Goal: Task Accomplishment & Management: Manage account settings

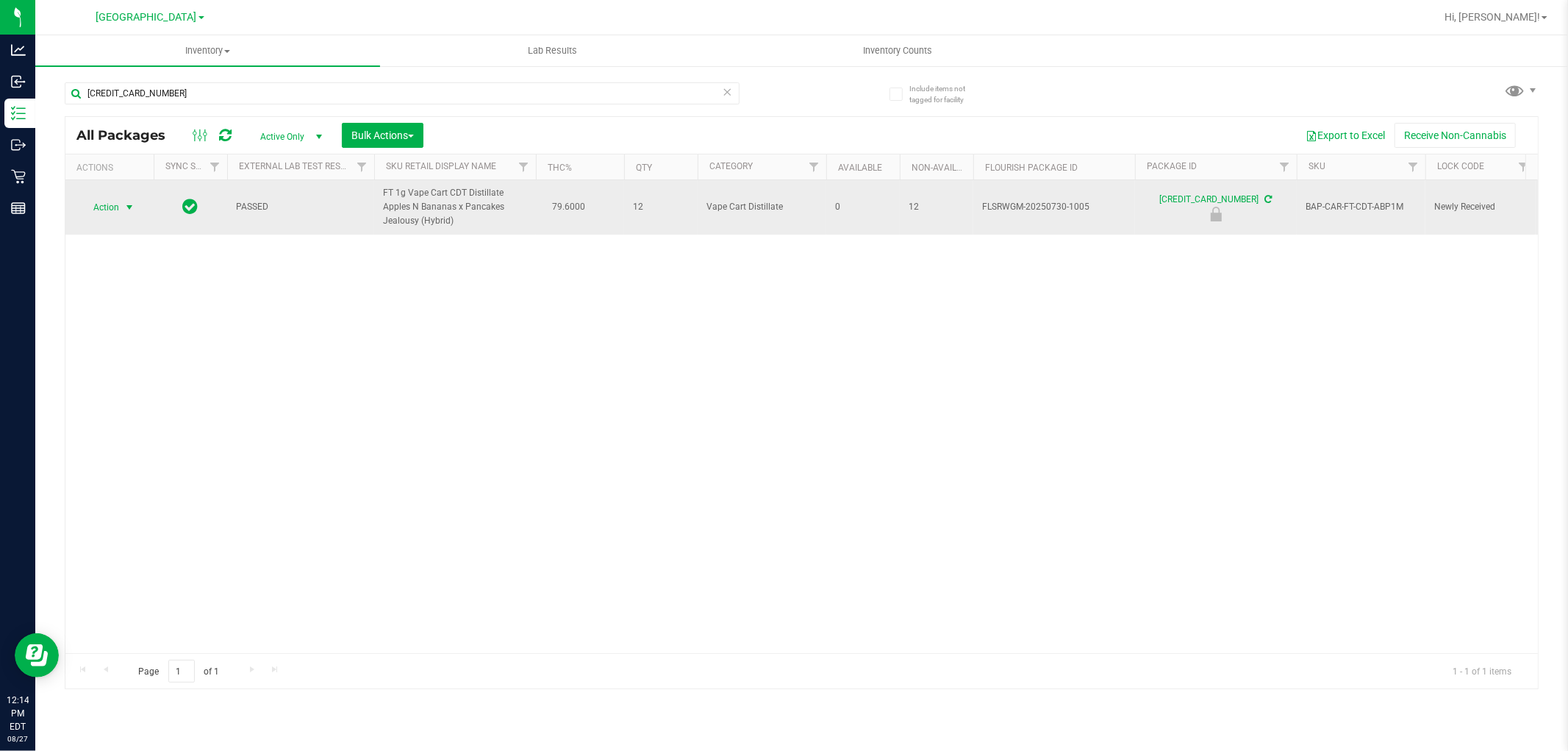
type input "[CREDIT_CARD_NUMBER]"
click at [113, 207] on span "Action" at bounding box center [100, 207] width 40 height 21
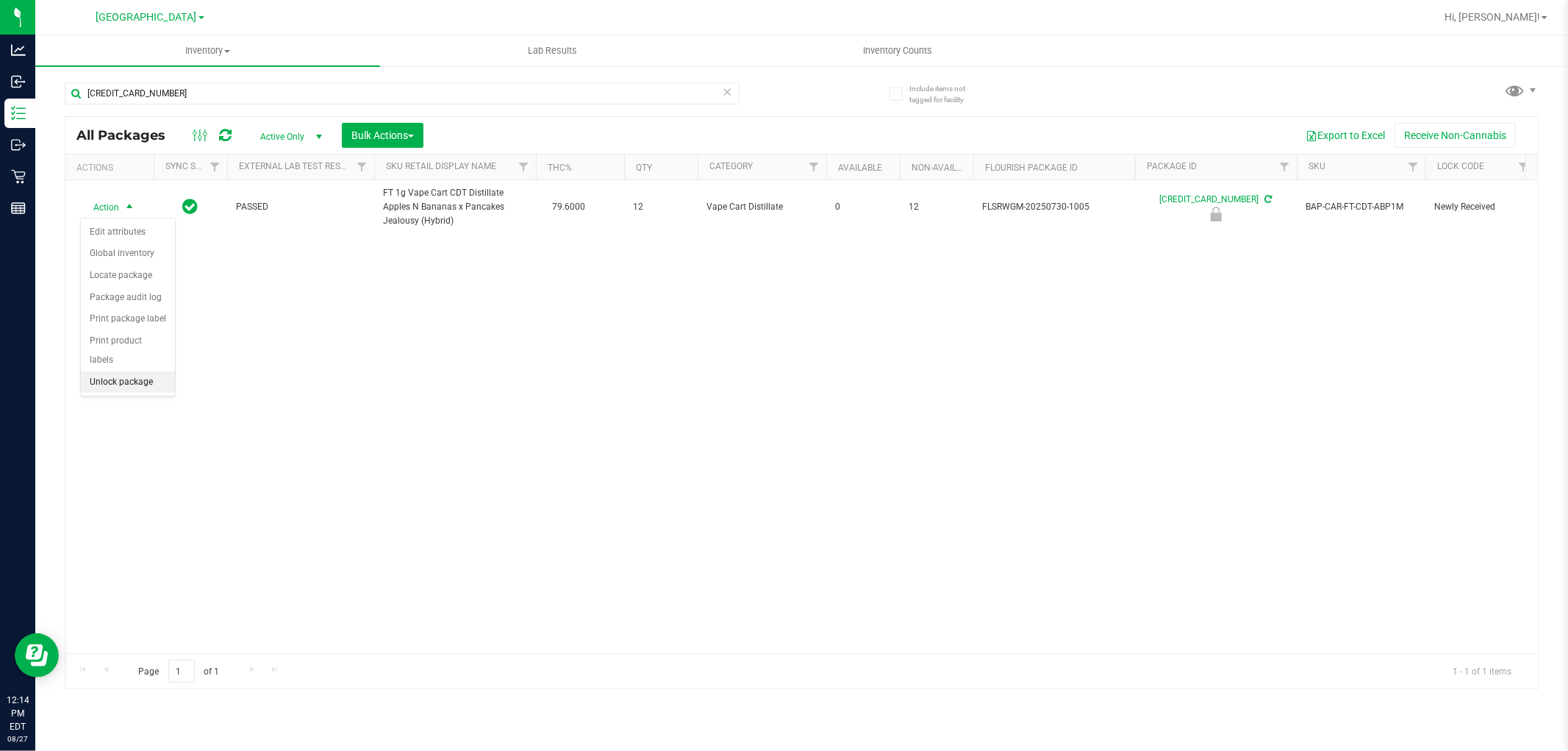
click at [130, 383] on li "Unlock package" at bounding box center [128, 382] width 94 height 22
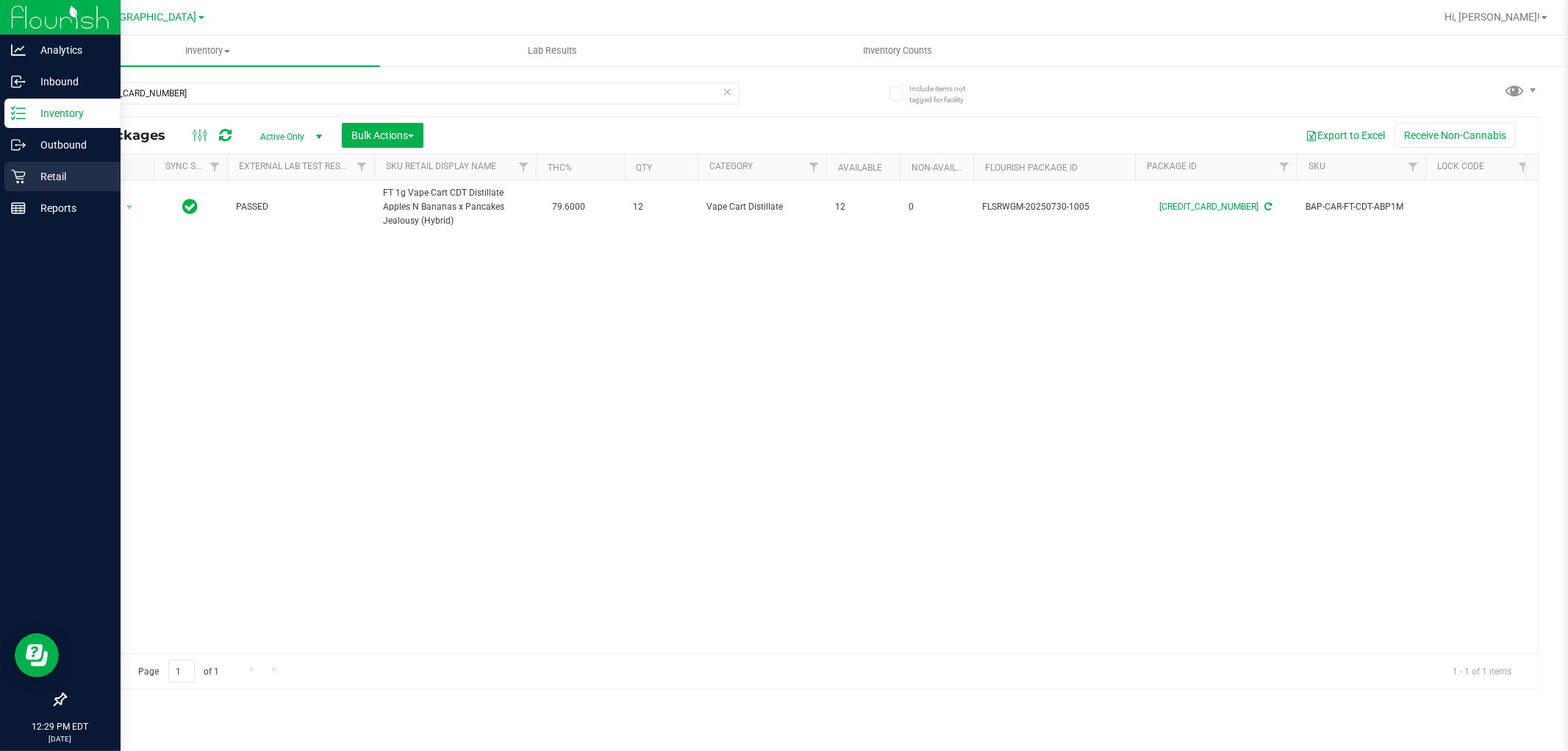
click at [1, 172] on link "Retail" at bounding box center [60, 177] width 120 height 31
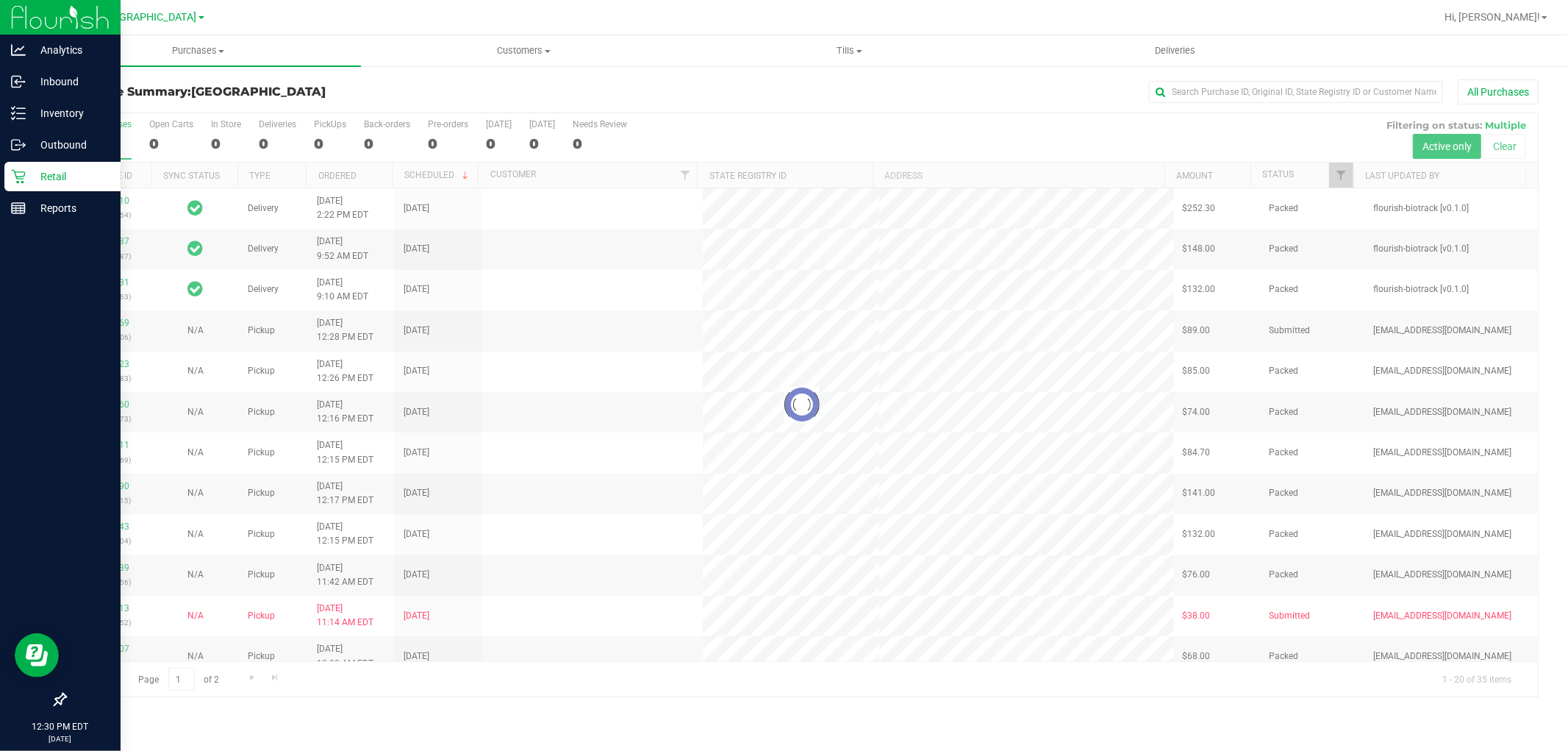
click at [266, 120] on div at bounding box center [802, 405] width 1473 height 583
click at [277, 130] on div at bounding box center [802, 405] width 1473 height 583
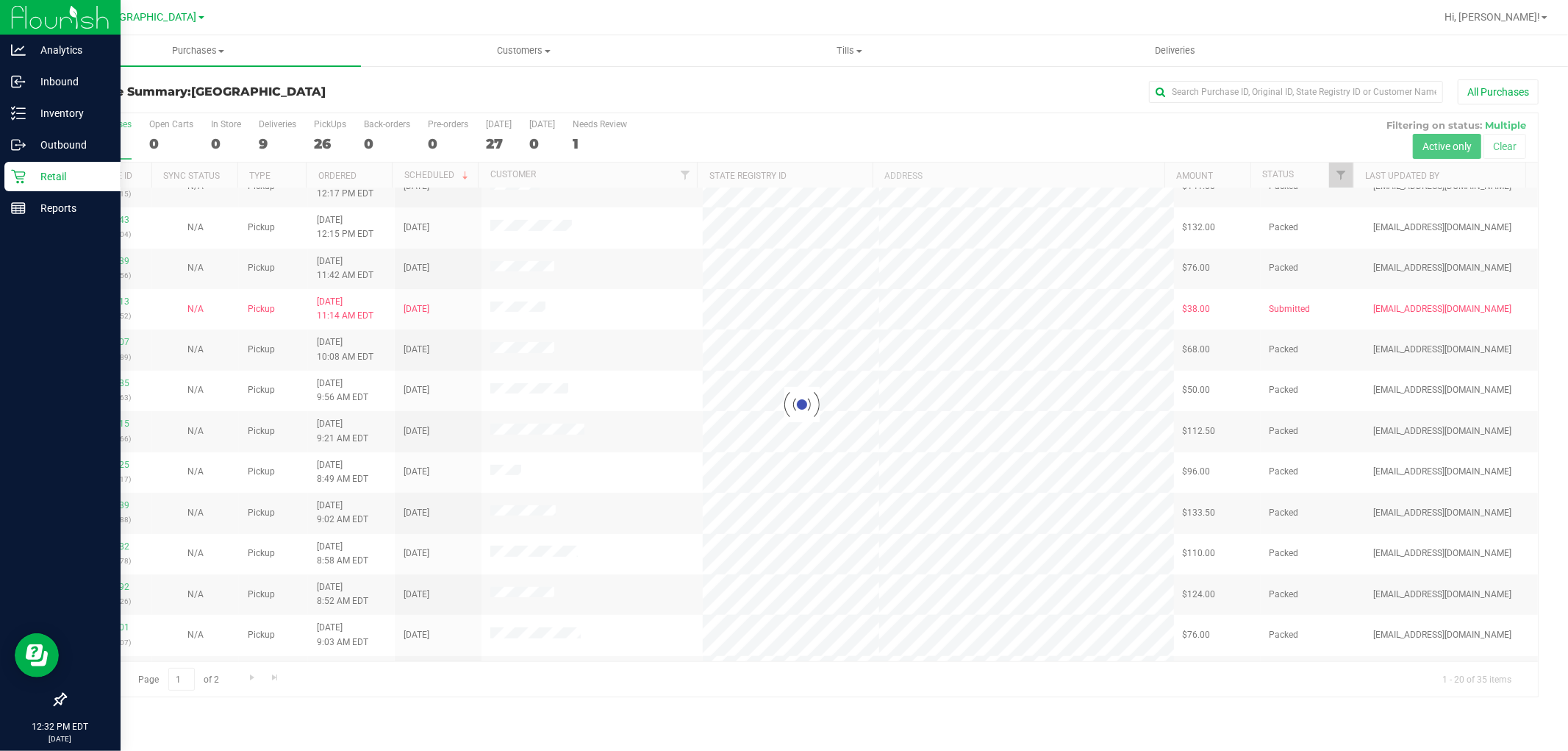
scroll to position [341, 0]
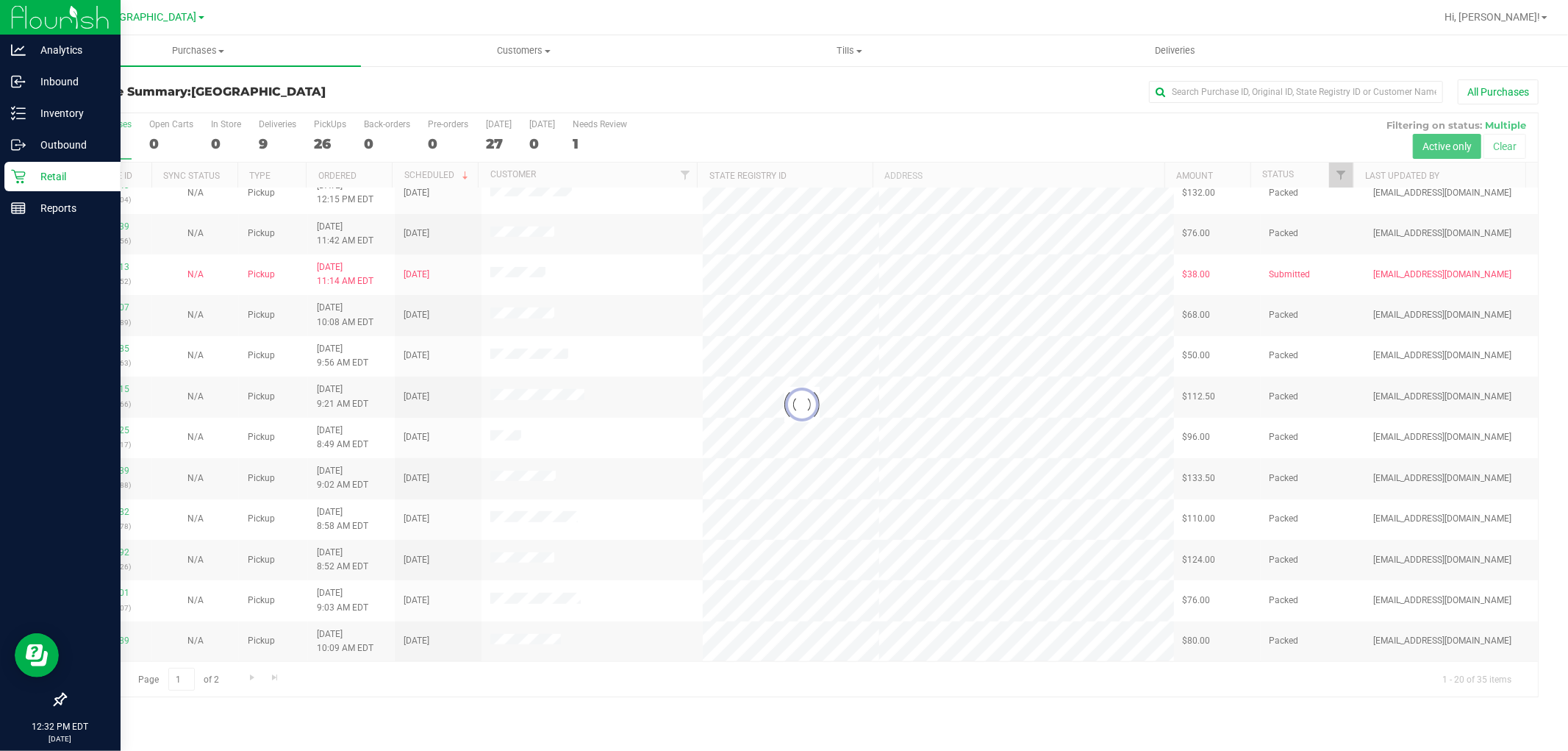
click at [582, 586] on div at bounding box center [802, 405] width 1473 height 583
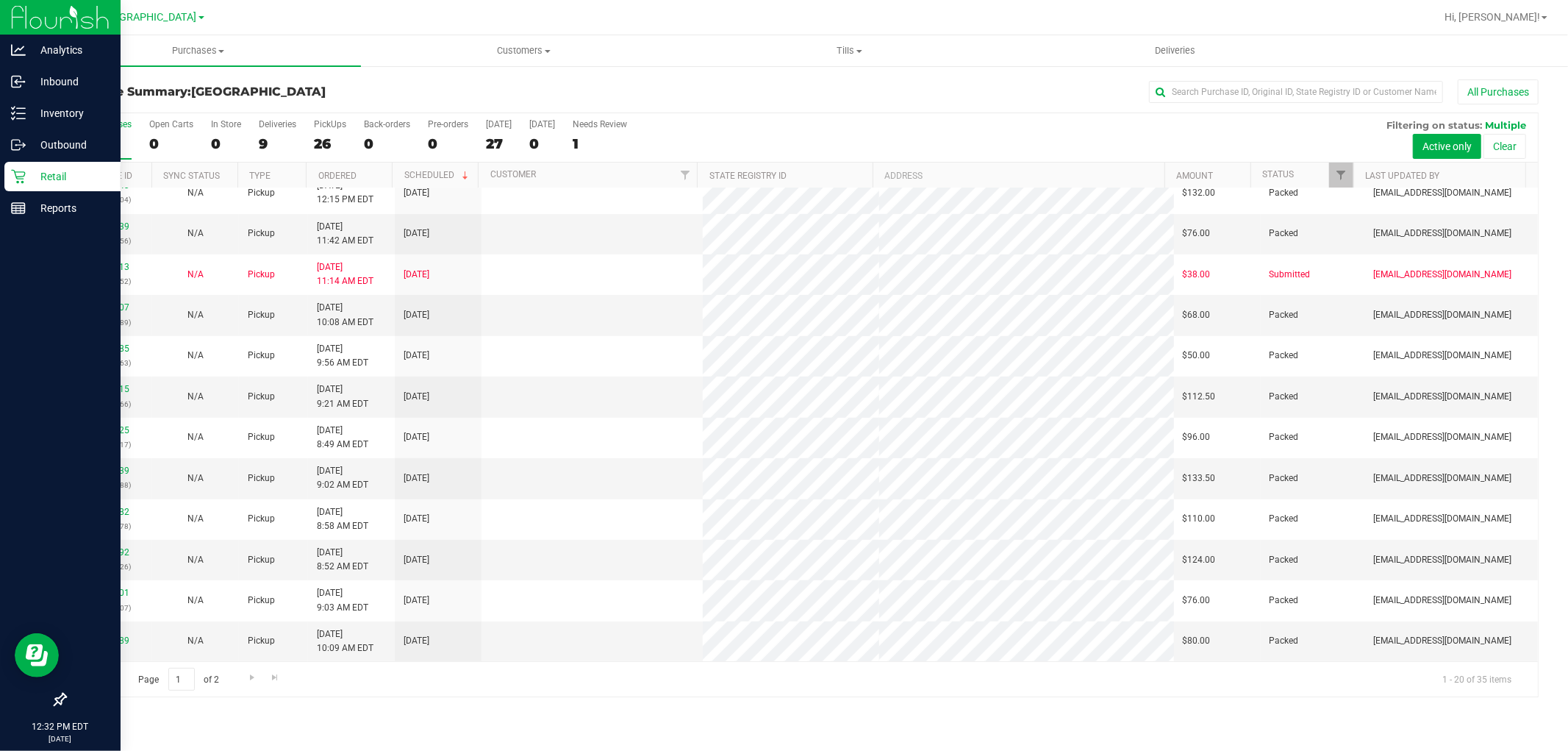
scroll to position [0, 0]
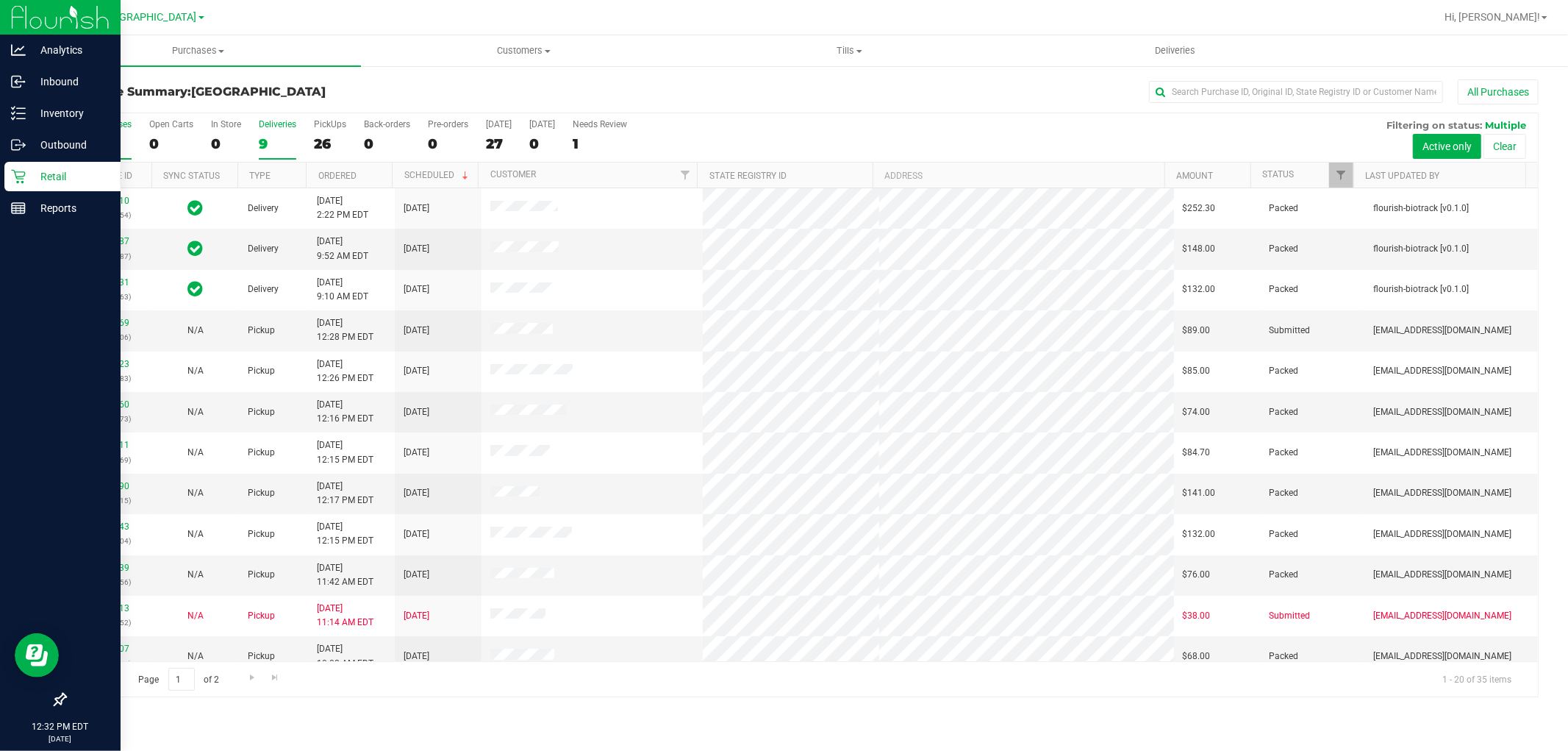
click at [273, 136] on div "9" at bounding box center [277, 144] width 38 height 17
click at [0, 0] on input "Deliveries 9" at bounding box center [0, 0] width 0 height 0
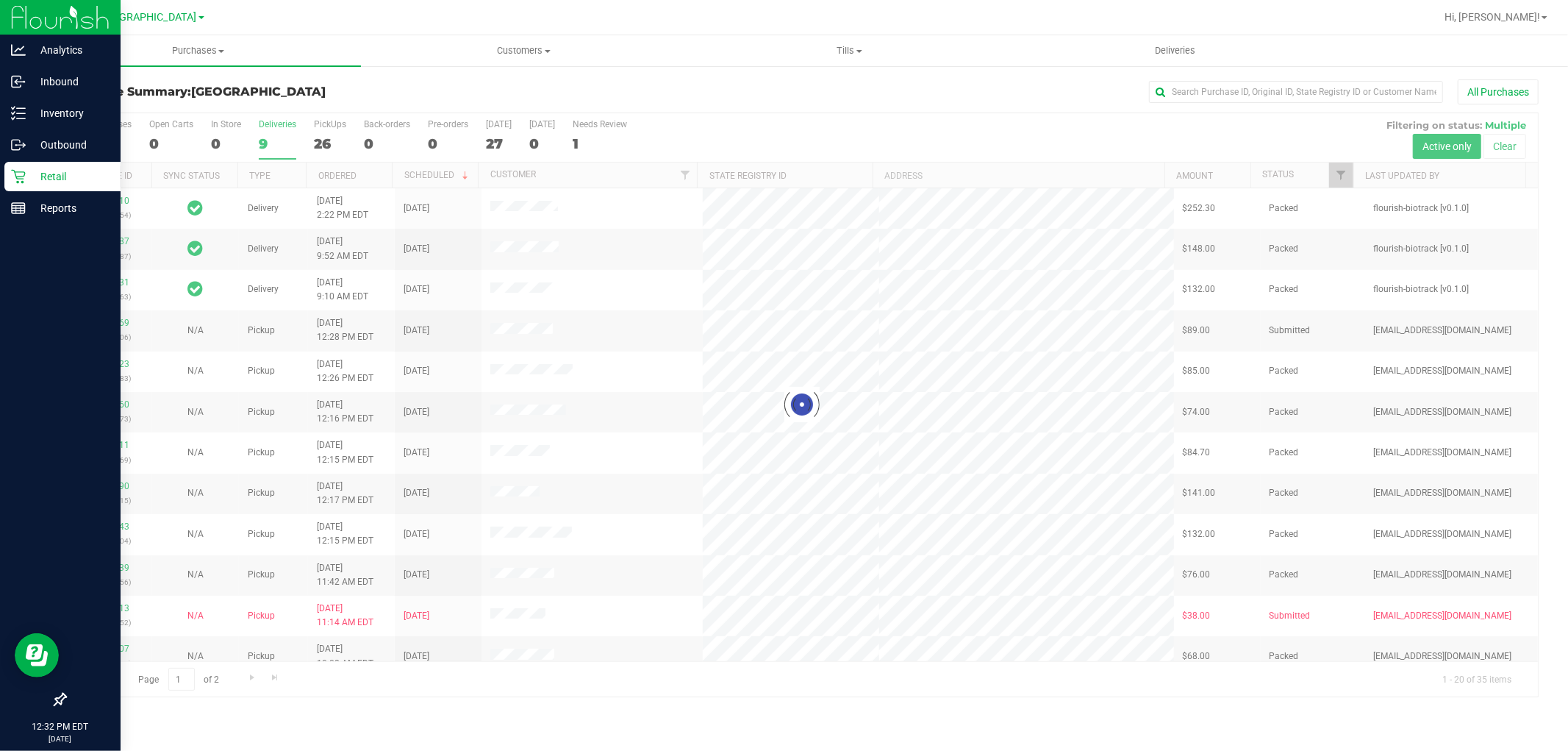
click at [282, 149] on div at bounding box center [802, 405] width 1473 height 583
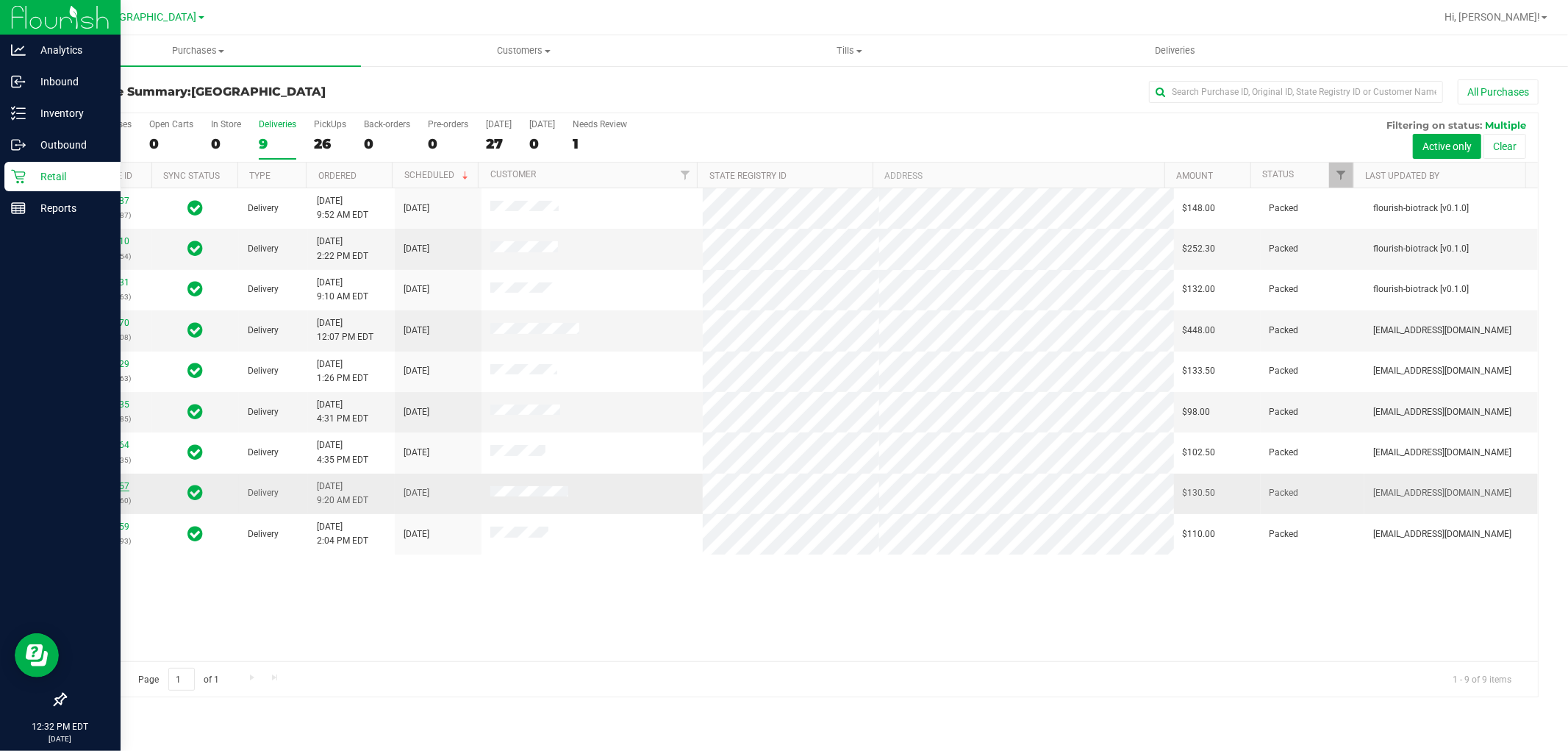
click at [123, 487] on link "11847957" at bounding box center [109, 485] width 41 height 10
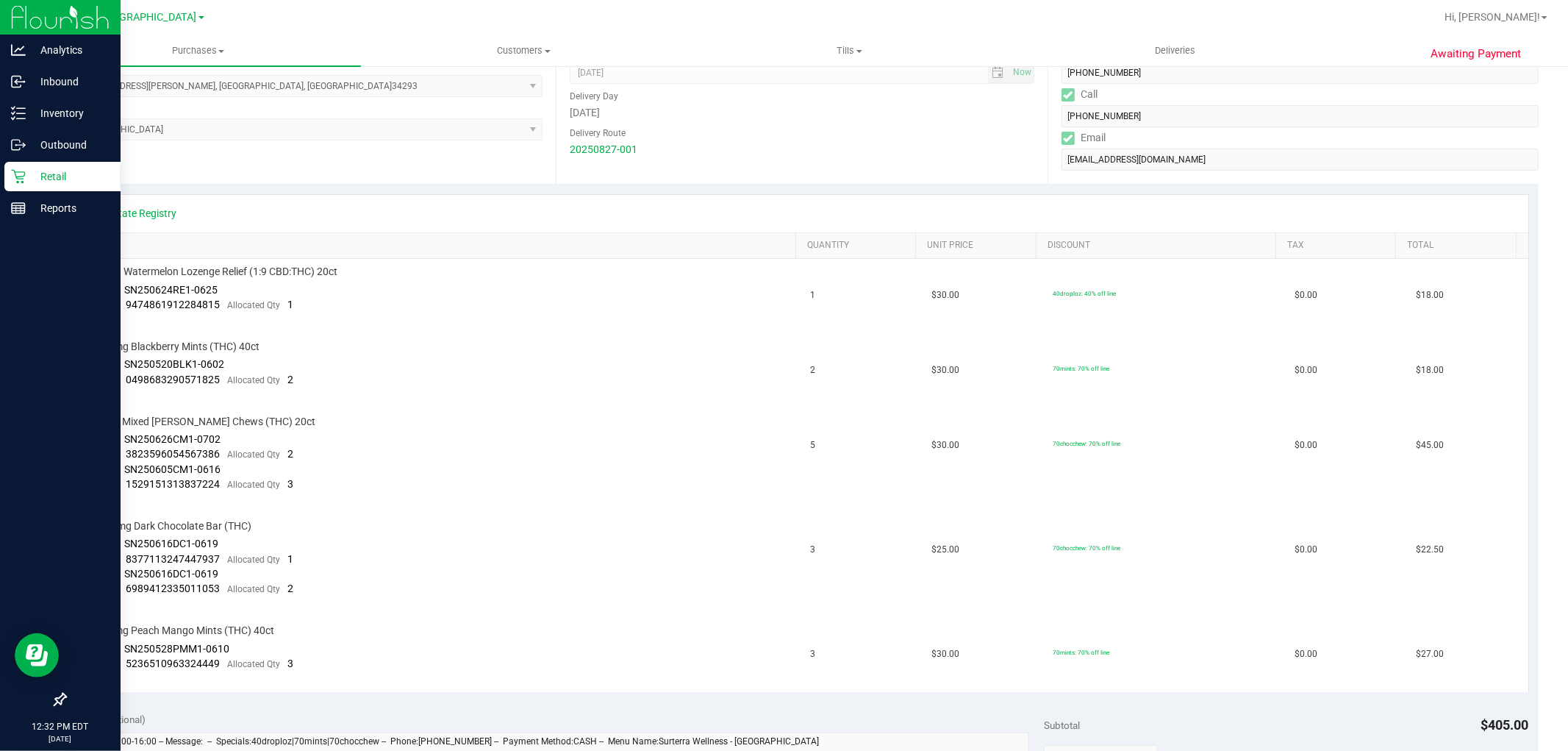
scroll to position [230, 0]
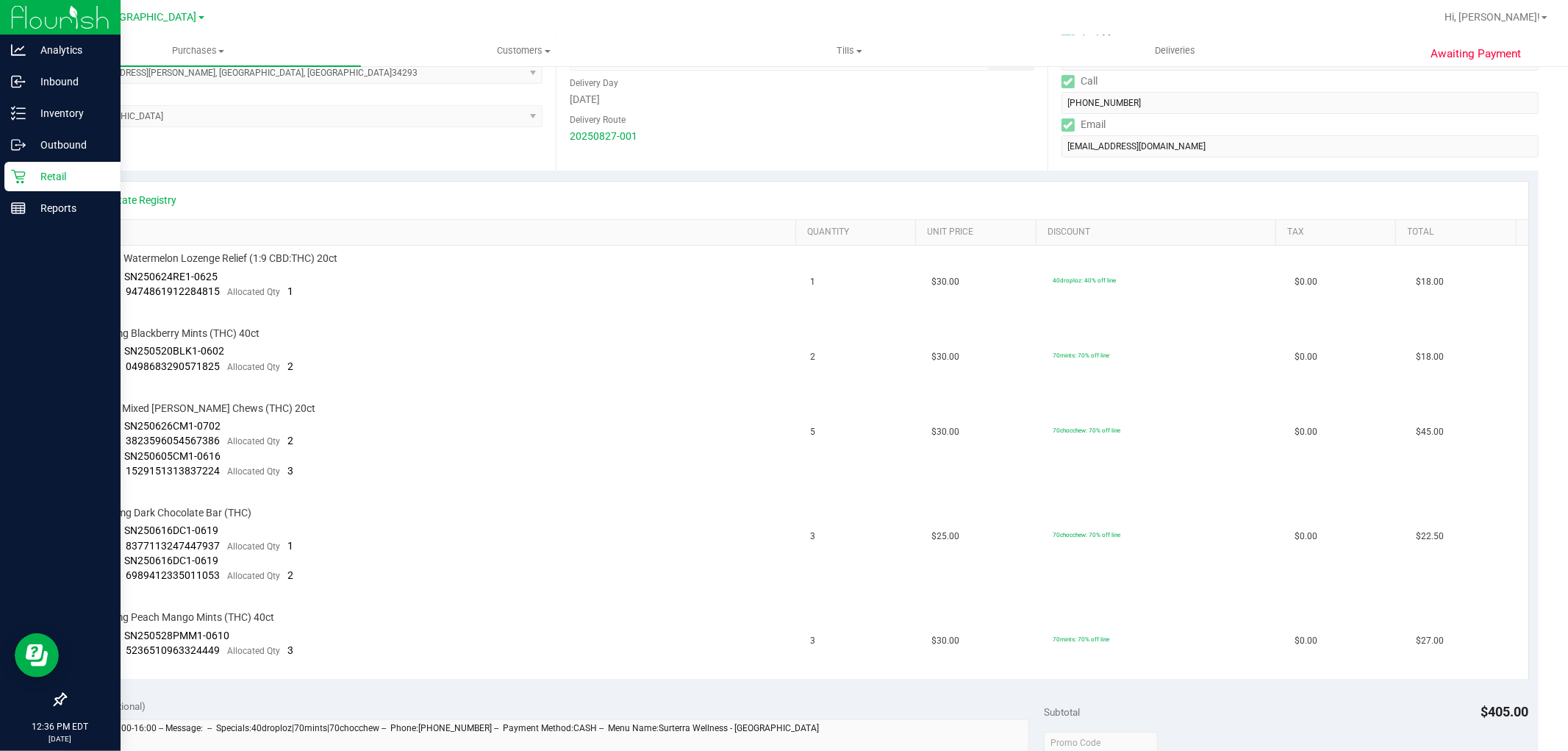
click at [33, 171] on p "Retail" at bounding box center [70, 176] width 88 height 18
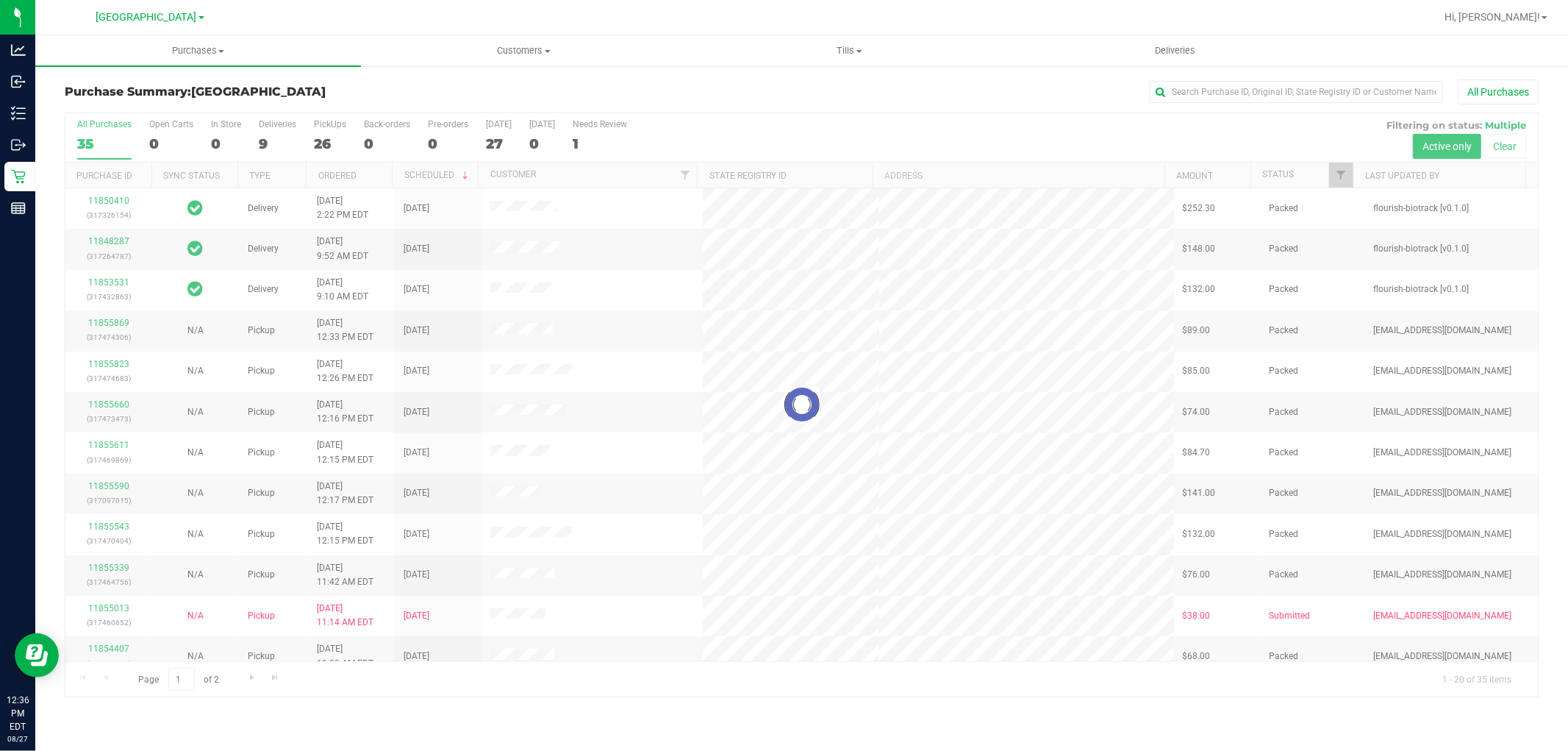
click at [212, 146] on div at bounding box center [802, 405] width 1473 height 583
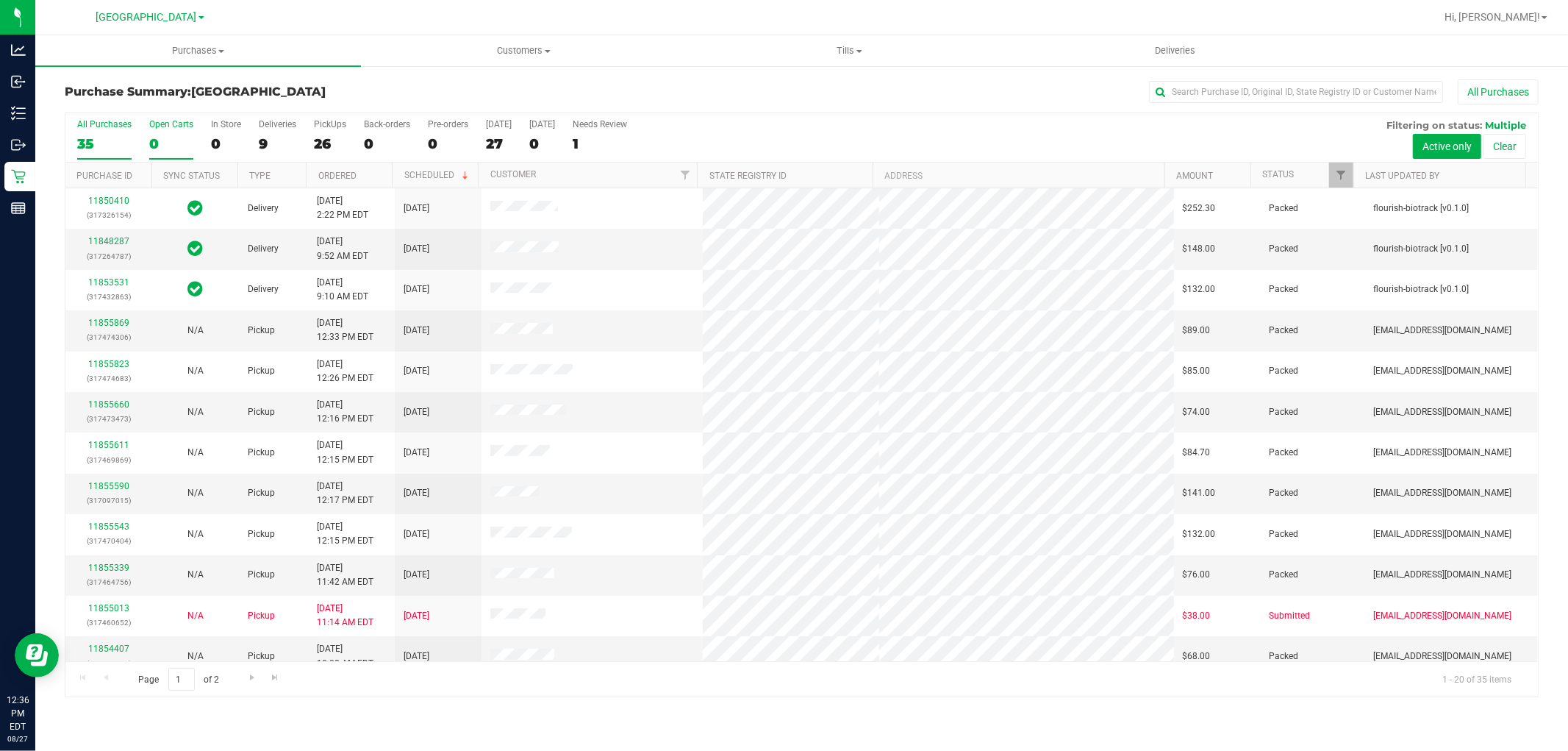
click at [189, 136] on div "0" at bounding box center [172, 144] width 44 height 17
click at [0, 0] on input "Open Carts 0" at bounding box center [0, 0] width 0 height 0
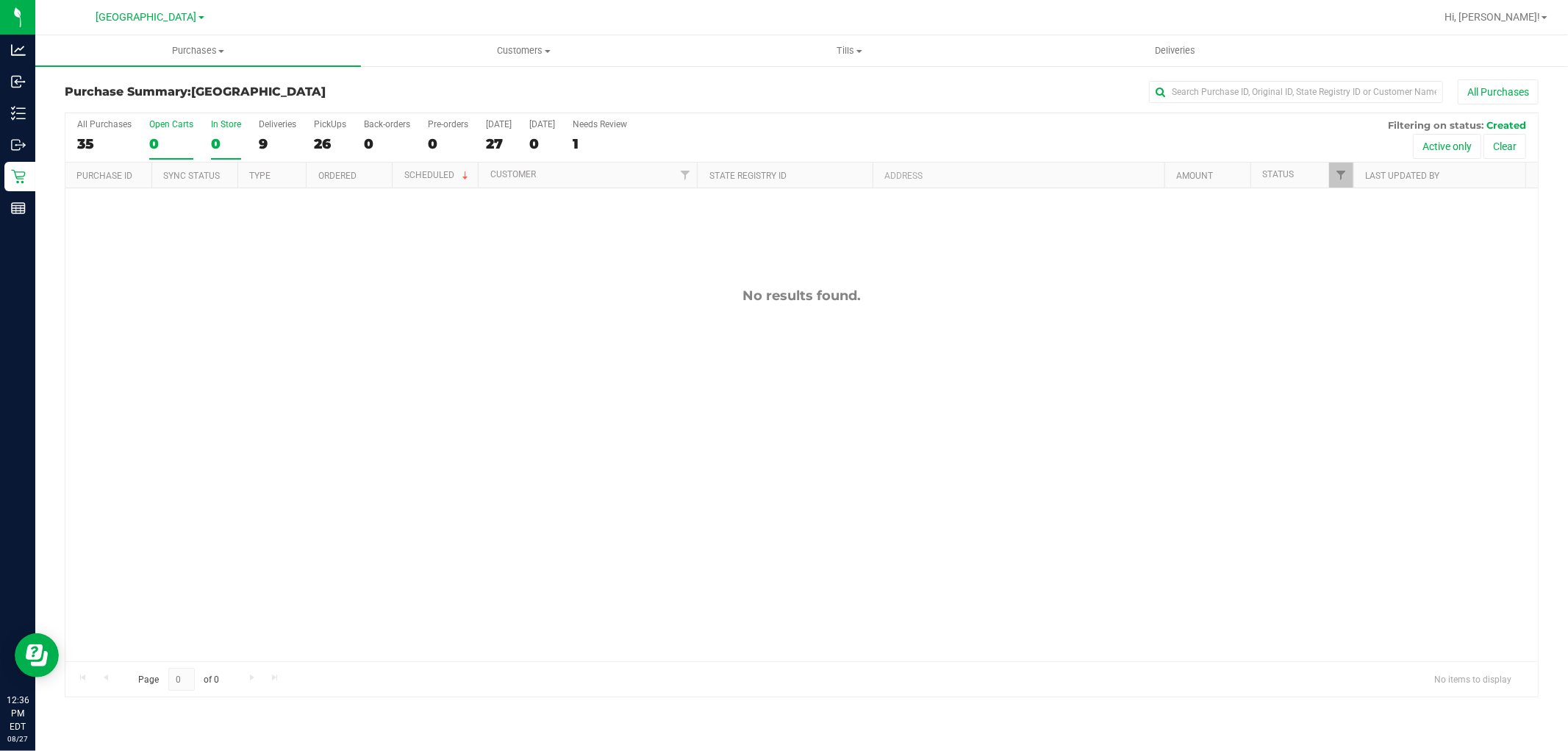
click at [231, 135] on label "In Store 0" at bounding box center [225, 139] width 30 height 41
click at [0, 0] on input "In Store 0" at bounding box center [0, 0] width 0 height 0
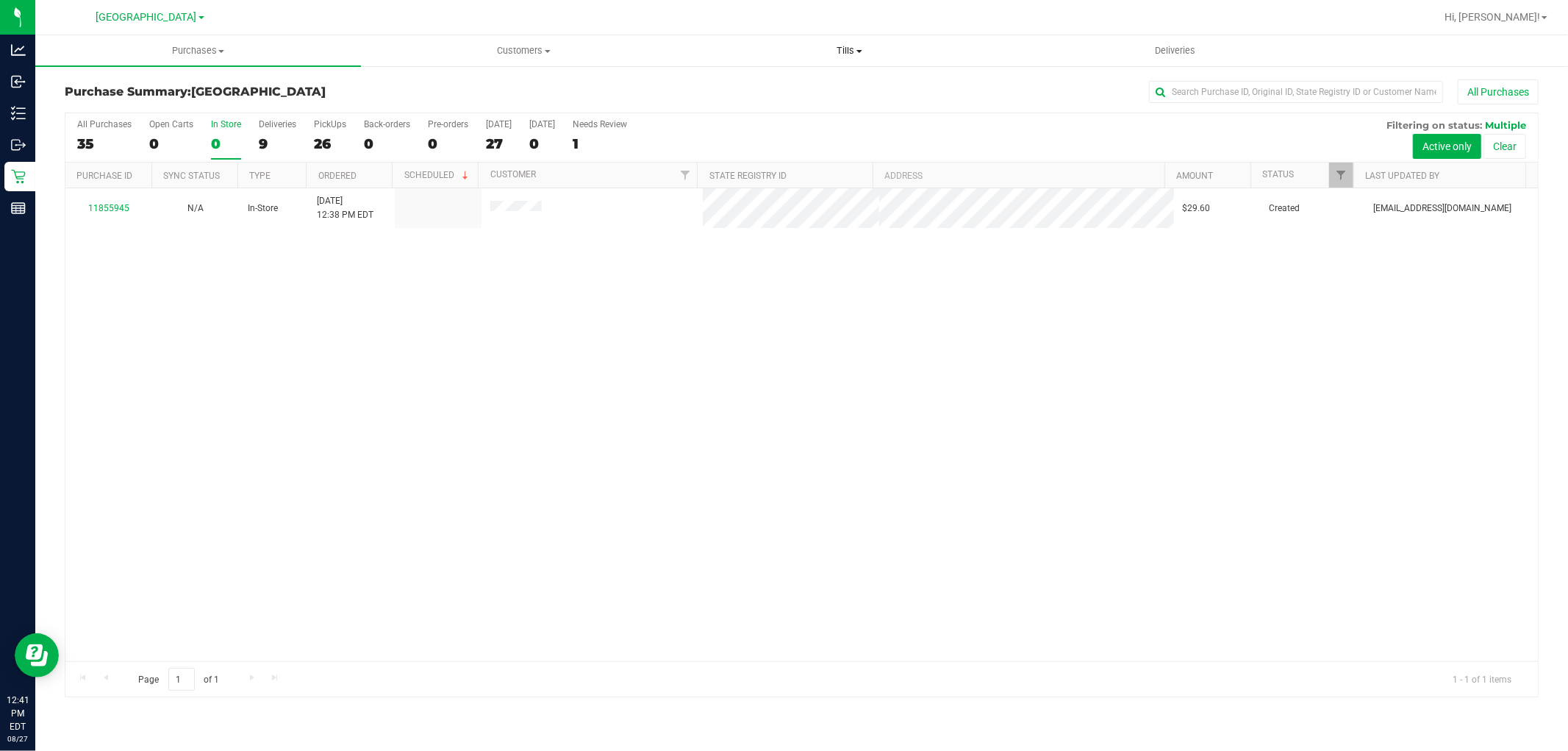
click at [868, 52] on span "Tills" at bounding box center [849, 51] width 324 height 13
click at [766, 63] on uib-tab-heading "Tills Manage tills Reconcile e-payments" at bounding box center [849, 51] width 326 height 31
click at [766, 84] on div "All Purchases" at bounding box center [1047, 92] width 983 height 25
click at [864, 47] on span "Tills" at bounding box center [849, 51] width 326 height 13
click at [759, 90] on span "Manage tills" at bounding box center [736, 88] width 100 height 12
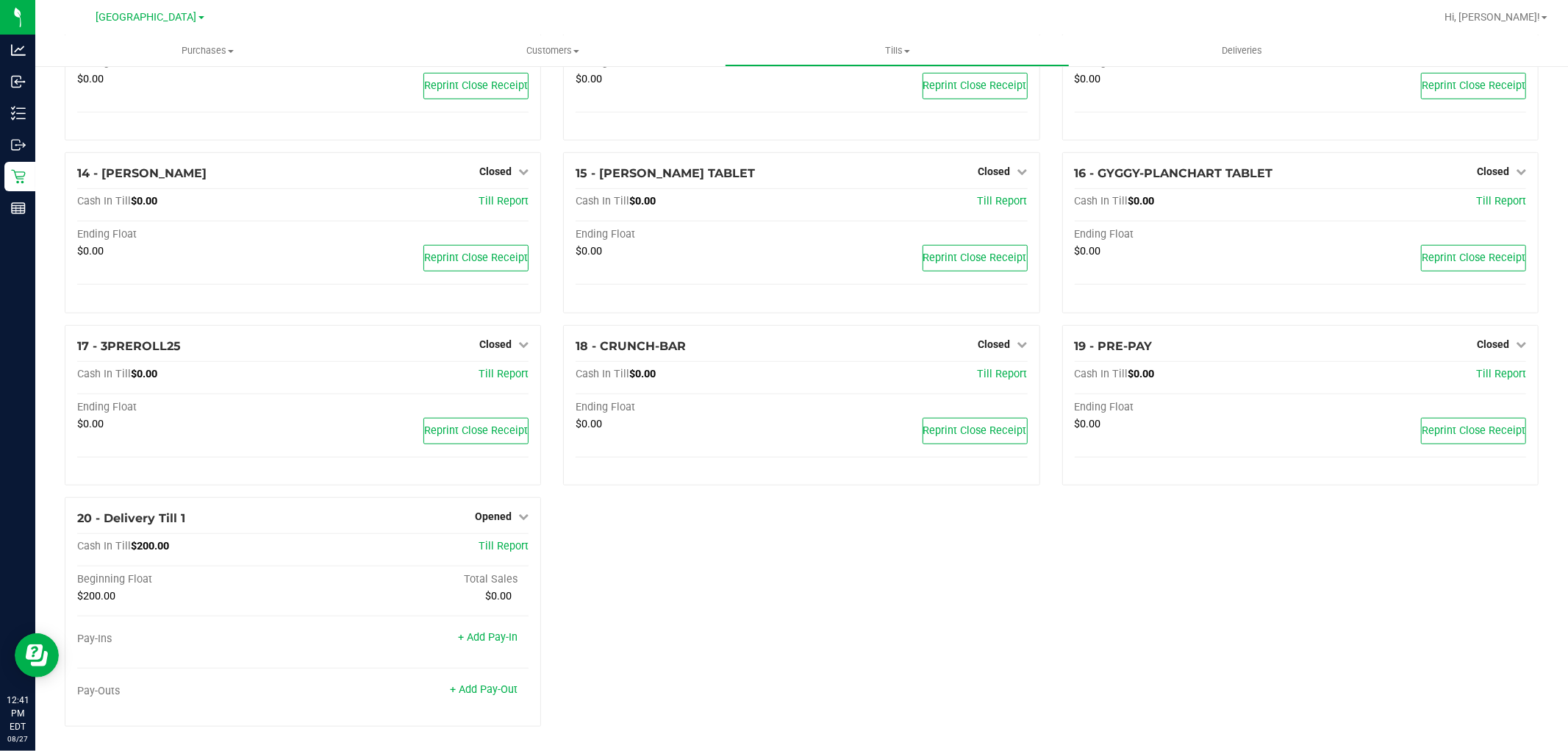
scroll to position [765, 0]
